Goal: Information Seeking & Learning: Learn about a topic

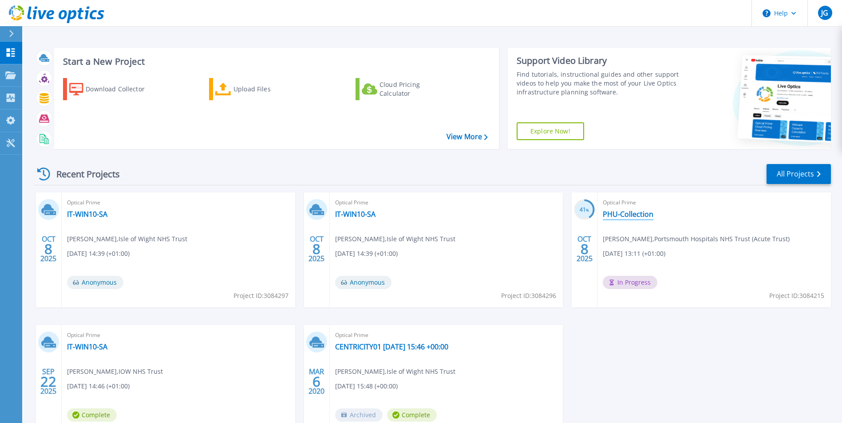
click at [633, 218] on link "PHU-Collection" at bounding box center [628, 214] width 51 height 9
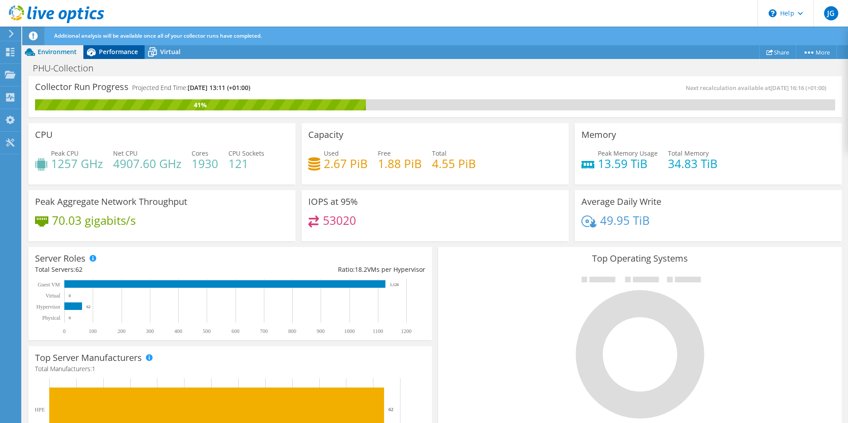
click at [108, 53] on span "Performance" at bounding box center [118, 51] width 39 height 8
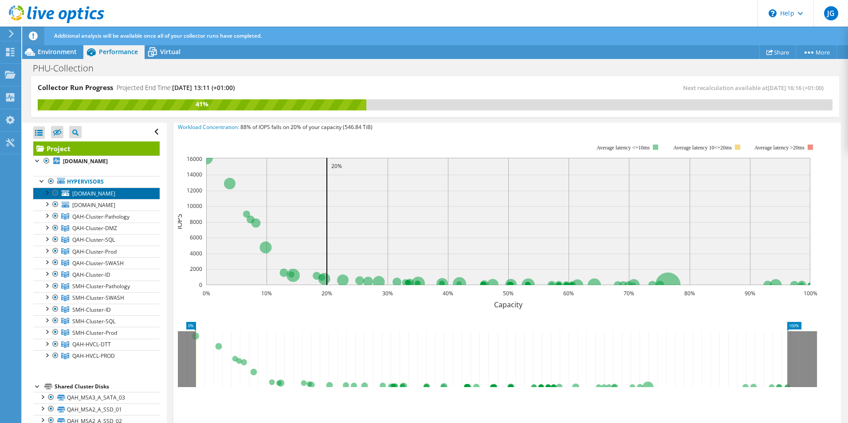
drag, startPoint x: 91, startPoint y: 188, endPoint x: 90, endPoint y: 195, distance: 7.2
click at [91, 188] on link "[DOMAIN_NAME]" at bounding box center [96, 194] width 126 height 12
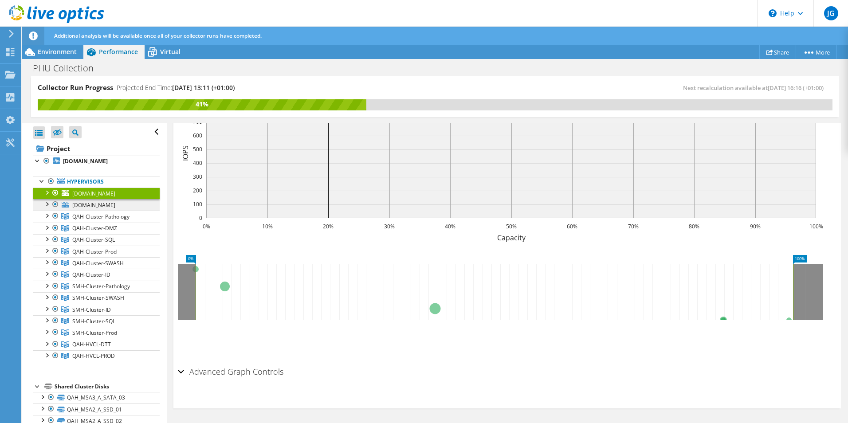
scroll to position [173, 0]
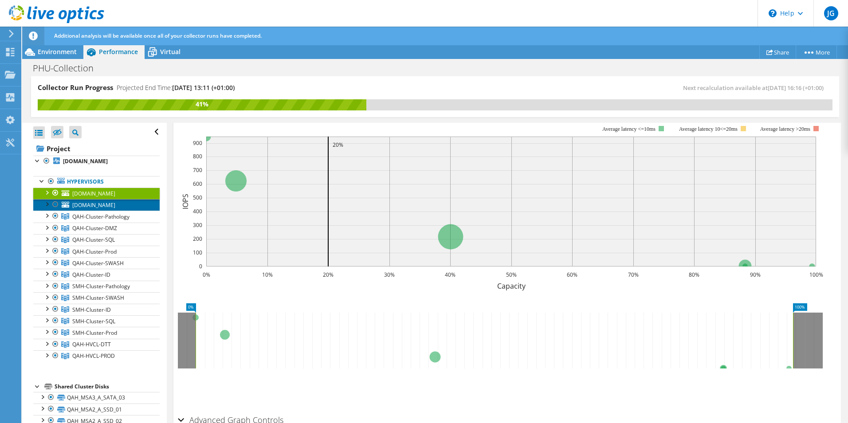
click at [88, 209] on span "[DOMAIN_NAME]" at bounding box center [93, 205] width 43 height 8
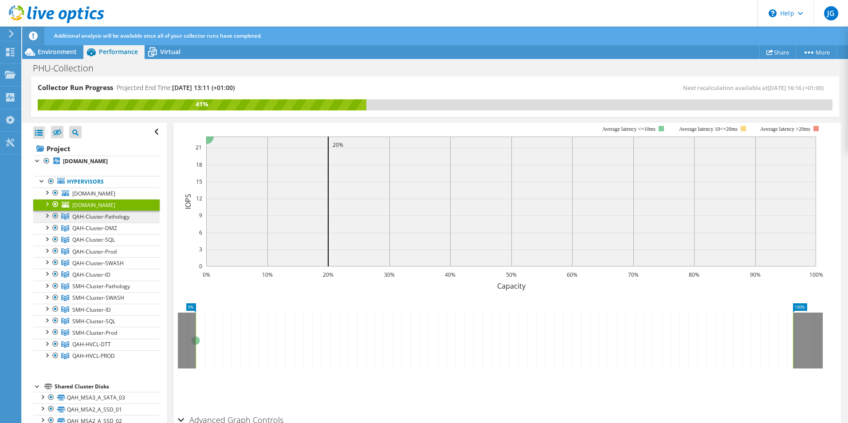
click at [91, 219] on link "QAH-Cluster-Pathology" at bounding box center [96, 217] width 126 height 12
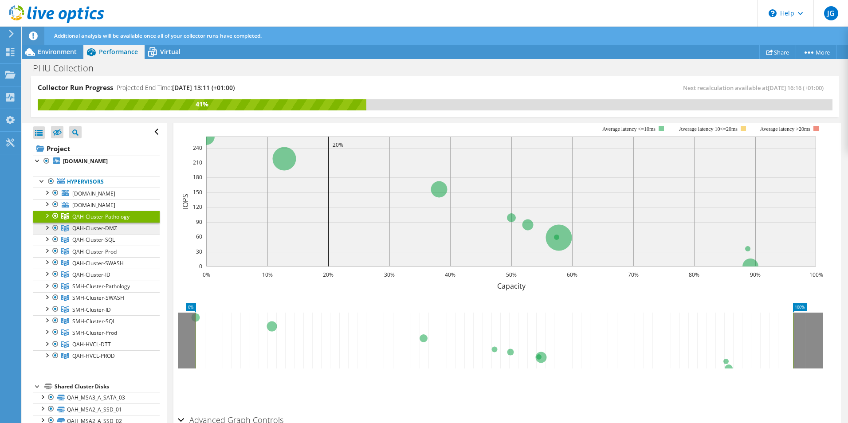
click at [87, 232] on span "QAH-Cluster-DMZ" at bounding box center [94, 229] width 45 height 8
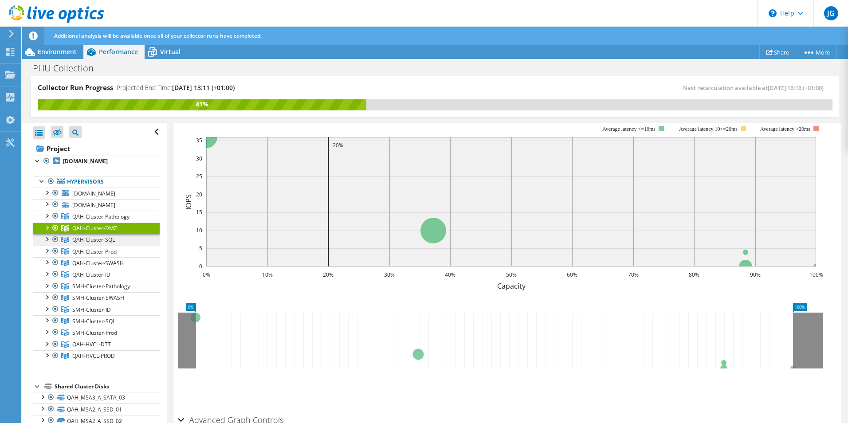
click at [90, 244] on span "QAH-Cluster-SQL" at bounding box center [93, 240] width 43 height 8
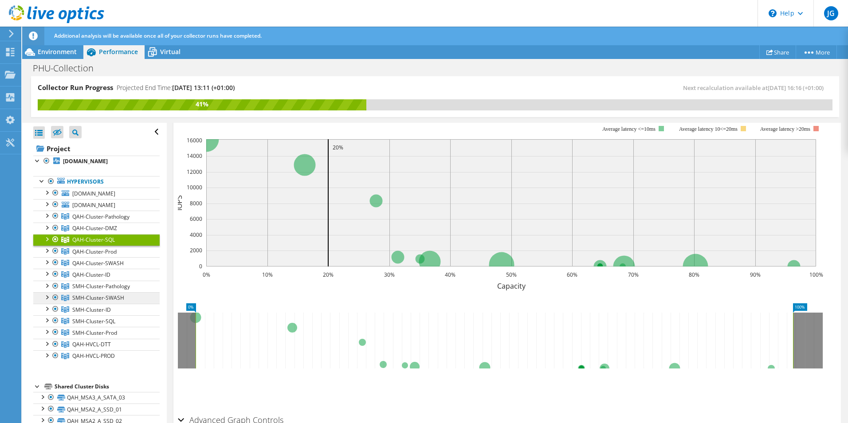
click at [110, 302] on span "SMH-Cluster-SWASH" at bounding box center [98, 298] width 52 height 8
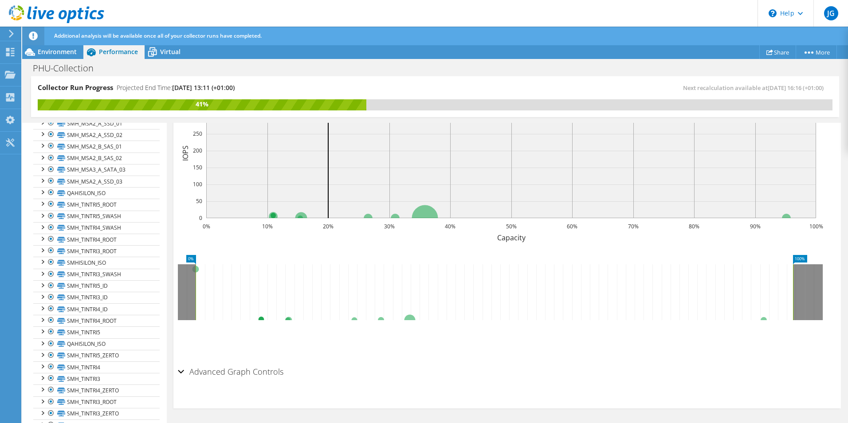
scroll to position [666, 0]
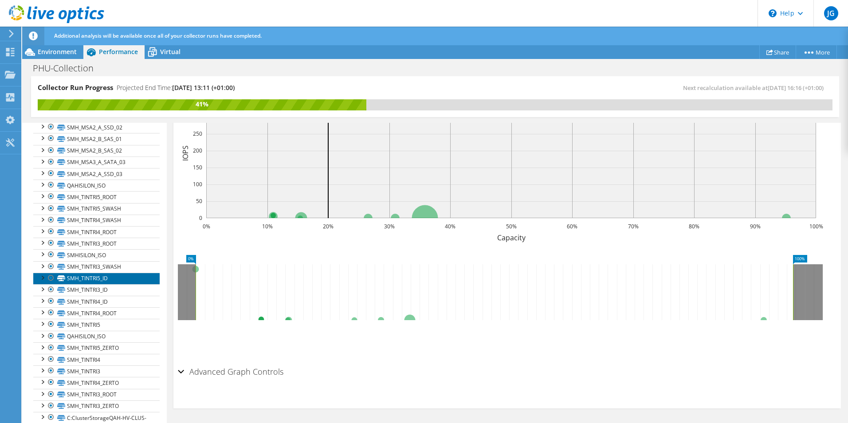
click at [91, 284] on link "SMH_TINTRI5_ID" at bounding box center [96, 279] width 126 height 12
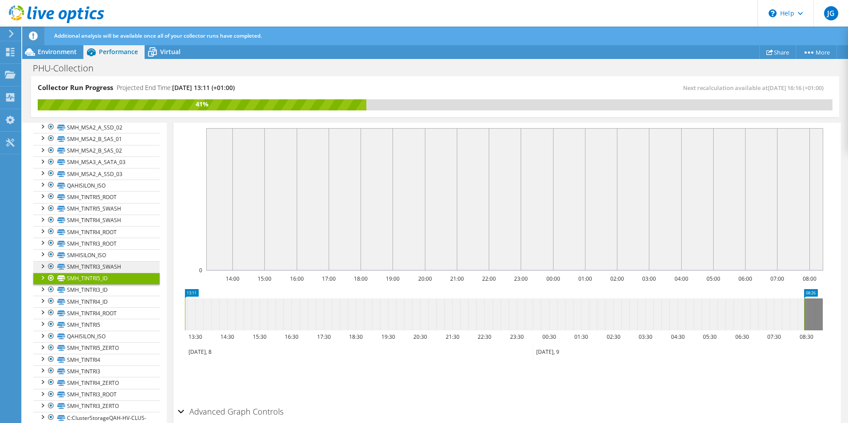
scroll to position [261, 0]
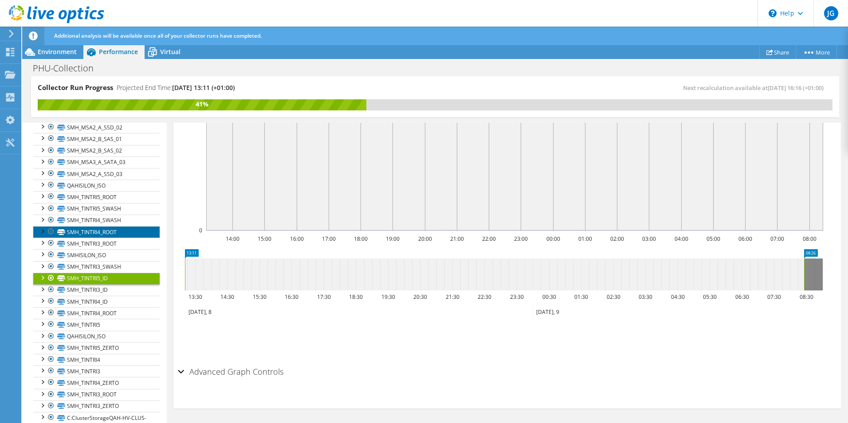
click at [87, 238] on link "SMH_TINTRI4_ROOT" at bounding box center [96, 232] width 126 height 12
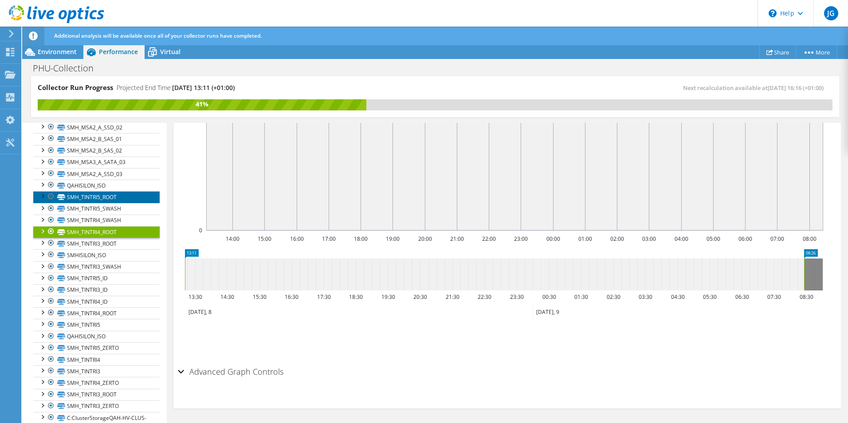
click at [87, 203] on link "SMH_TINTRI5_ROOT" at bounding box center [96, 197] width 126 height 12
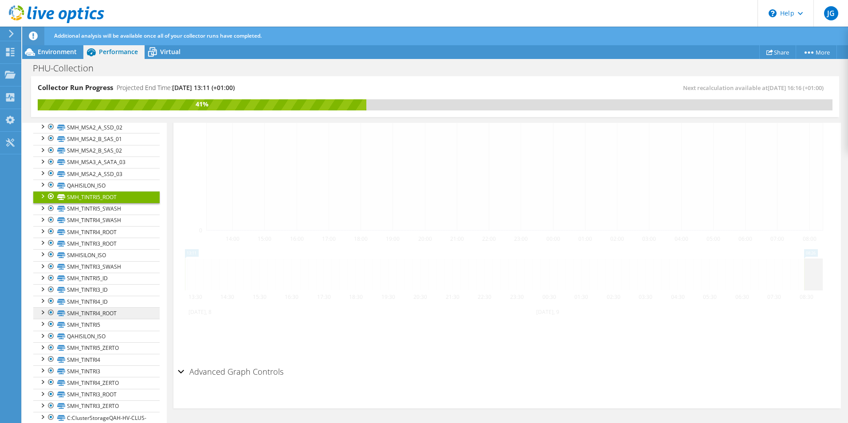
scroll to position [770, 0]
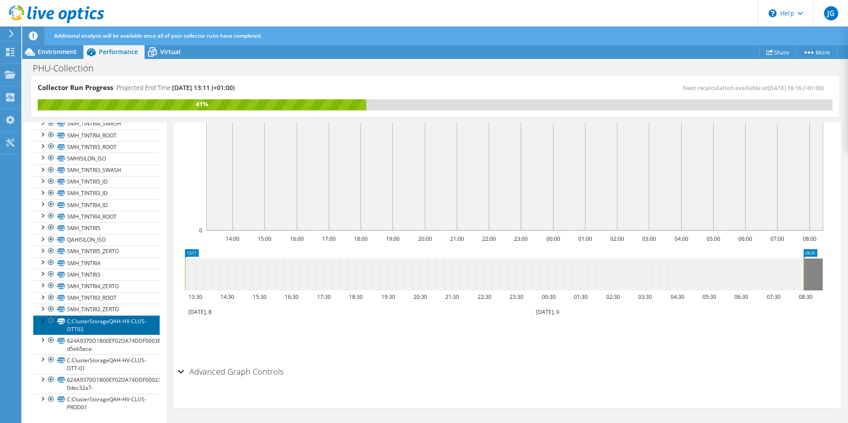
click at [106, 330] on link "C:ClusterStorageQAH-HV-CLUS-DTT03" at bounding box center [96, 325] width 126 height 20
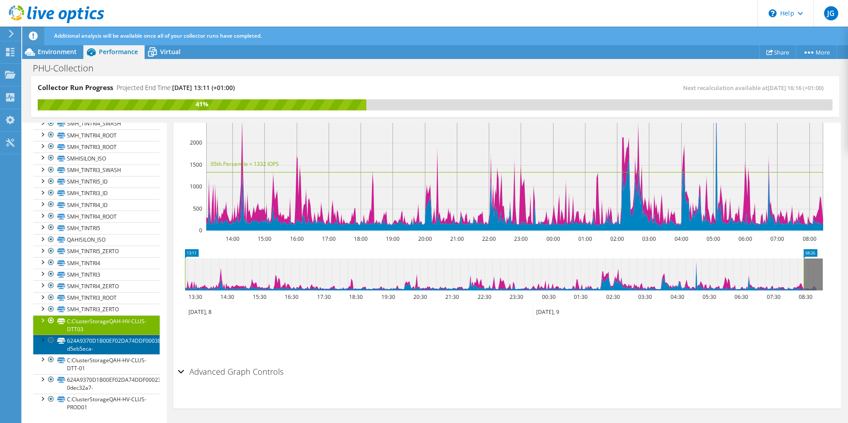
click at [102, 342] on link "624A9370D1B00EF02DA74DDF0003E7FA-d5eb5eca-" at bounding box center [96, 345] width 126 height 20
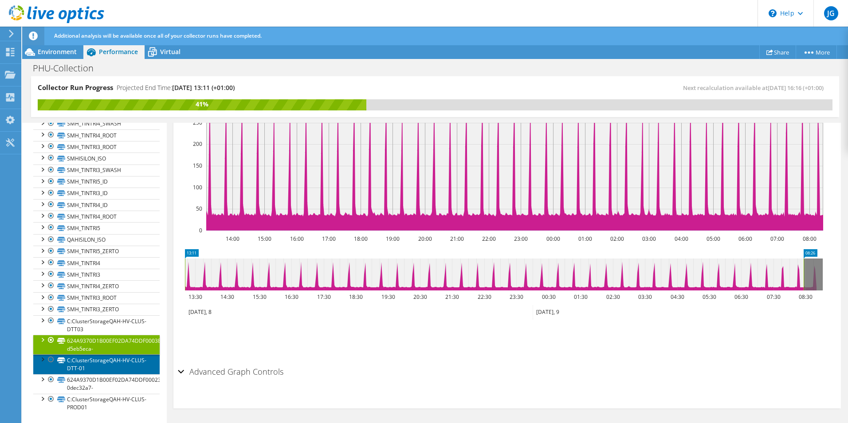
click at [114, 366] on link "C:ClusterStorageQAH-HV-CLUS-DTT-01" at bounding box center [96, 365] width 126 height 20
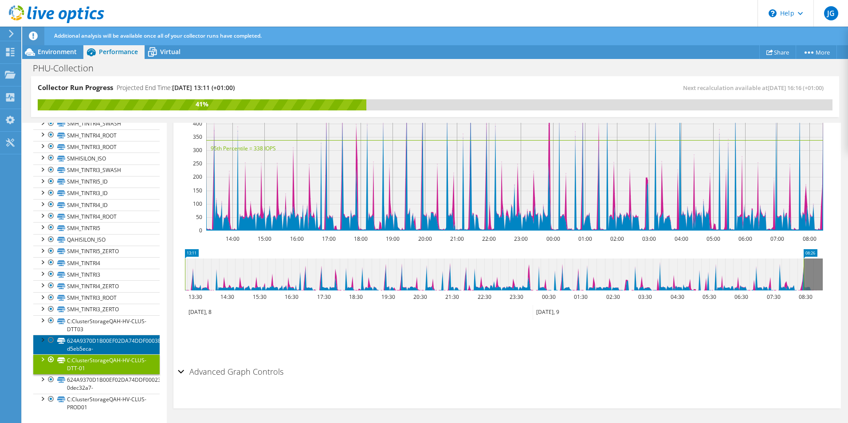
click at [103, 343] on link "624A9370D1B00EF02DA74DDF0003E7FA-d5eb5eca-" at bounding box center [96, 345] width 126 height 20
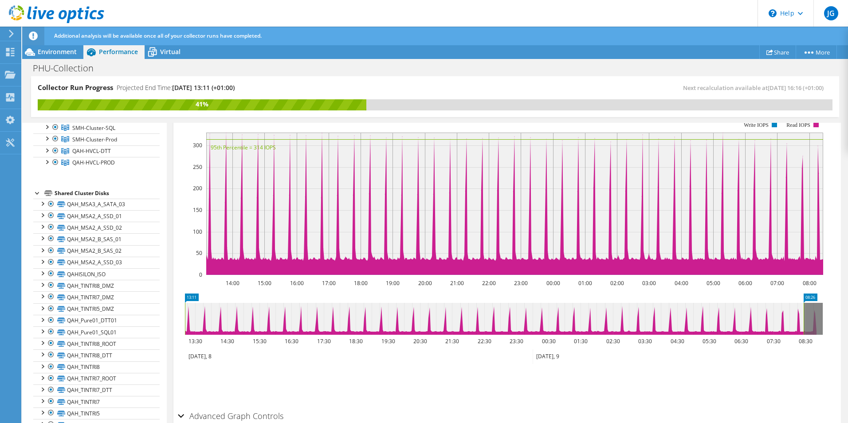
scroll to position [0, 0]
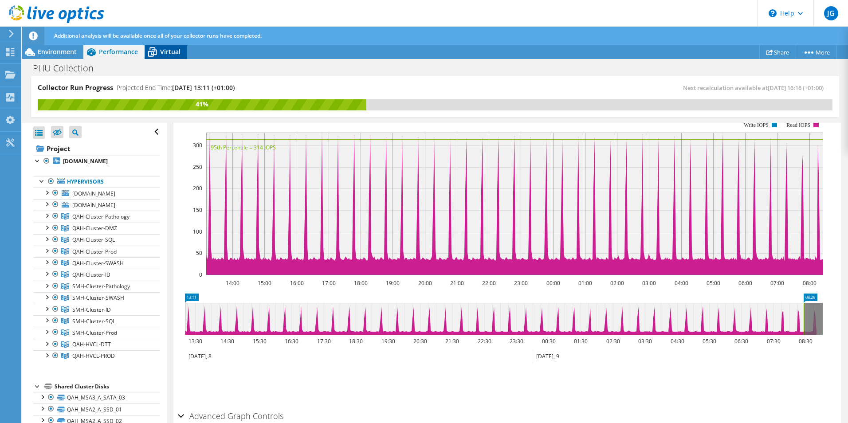
click at [167, 53] on span "Virtual" at bounding box center [170, 51] width 20 height 8
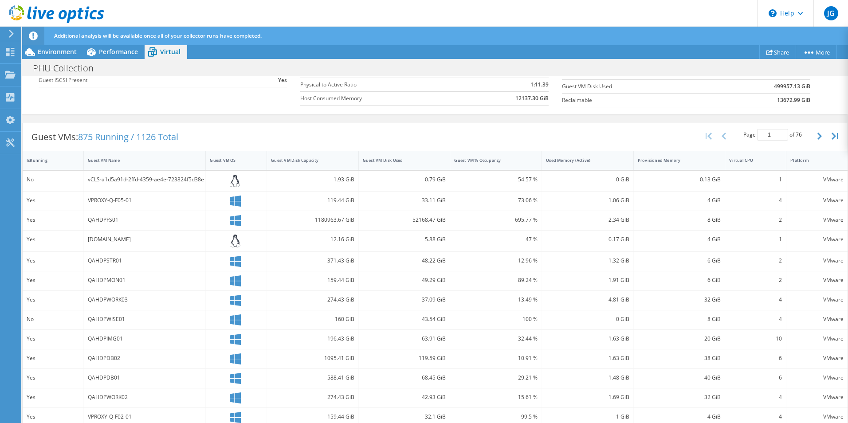
scroll to position [224, 0]
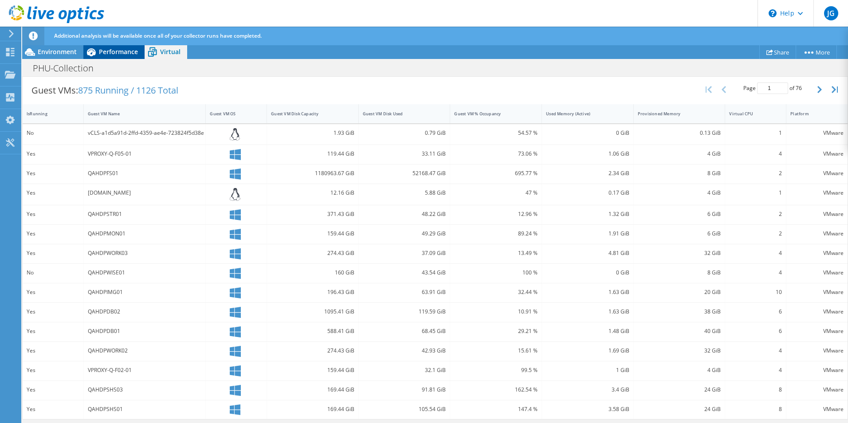
click at [110, 50] on span "Performance" at bounding box center [118, 51] width 39 height 8
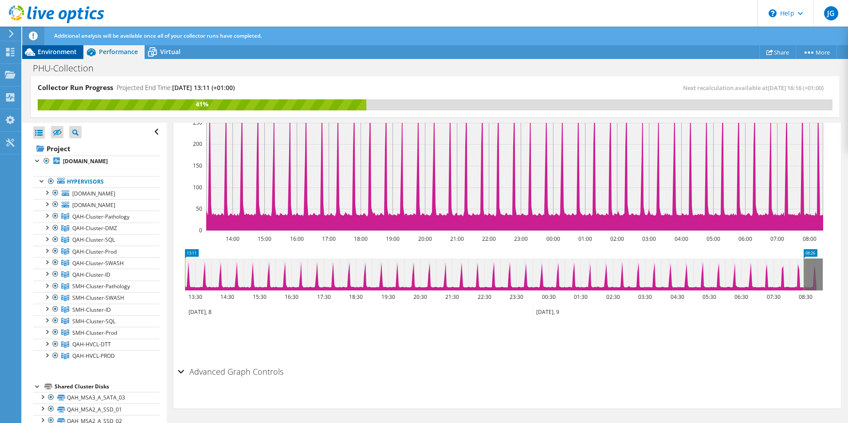
click at [43, 54] on span "Environment" at bounding box center [57, 51] width 39 height 8
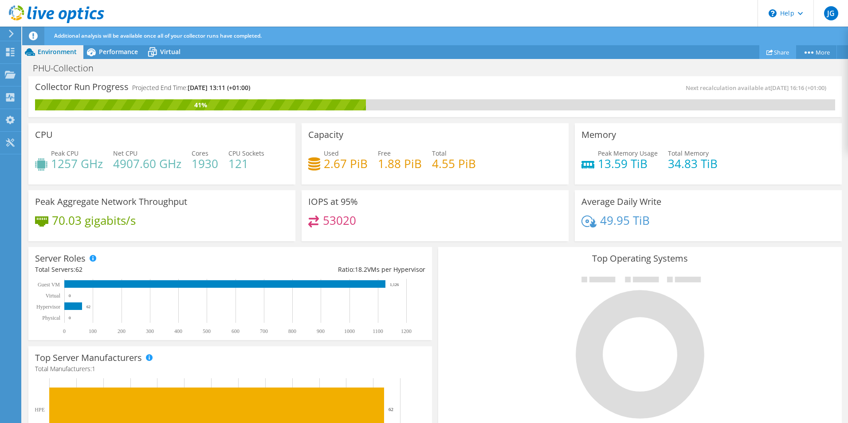
click at [778, 53] on link "Share" at bounding box center [778, 52] width 37 height 14
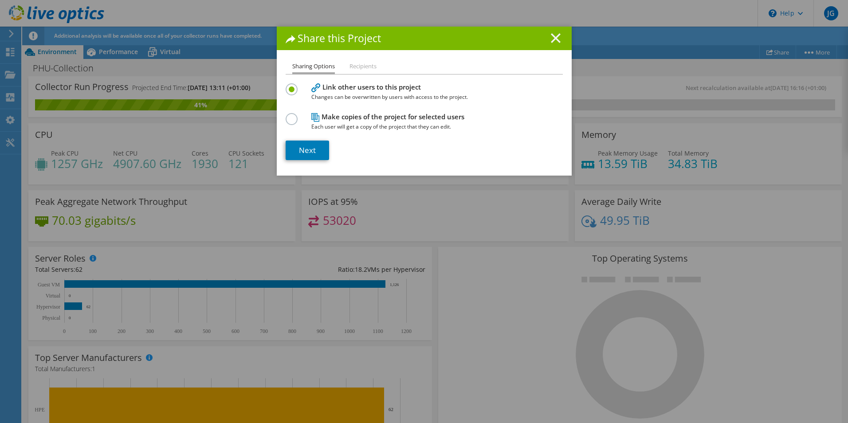
click at [551, 39] on icon at bounding box center [556, 38] width 10 height 10
